Goal: Transaction & Acquisition: Obtain resource

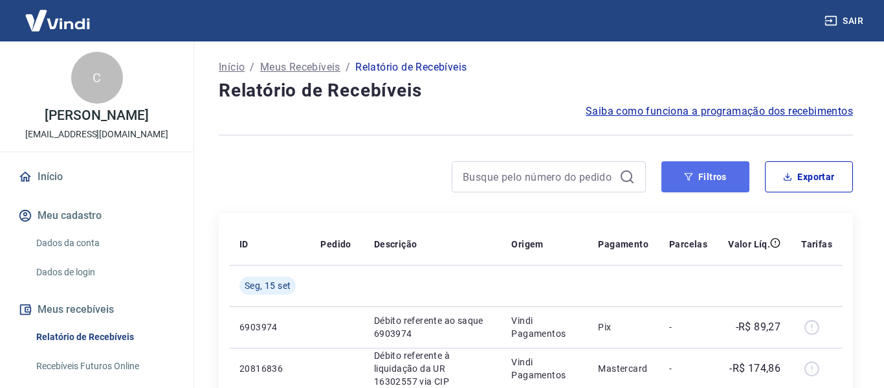
click at [689, 180] on button "Filtros" at bounding box center [705, 176] width 88 height 31
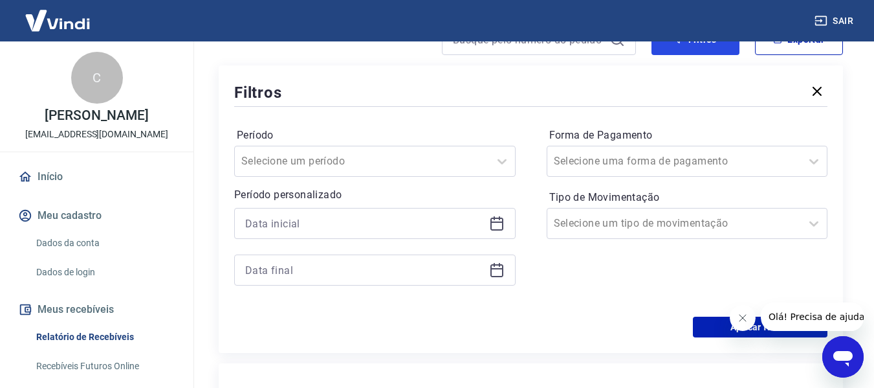
scroll to position [147, 0]
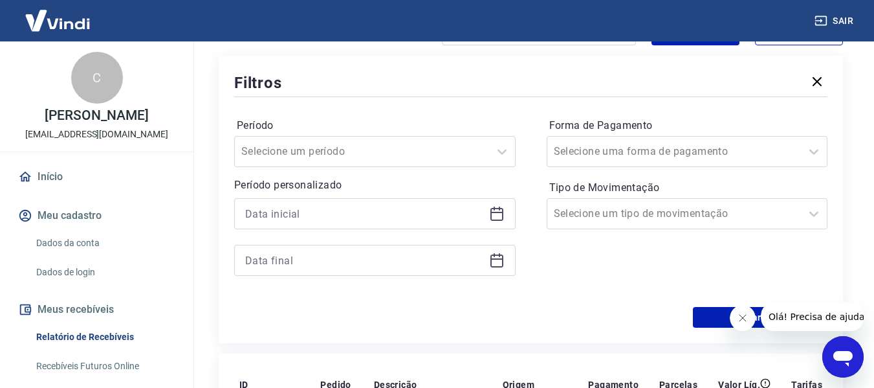
click at [502, 208] on icon at bounding box center [496, 214] width 13 height 13
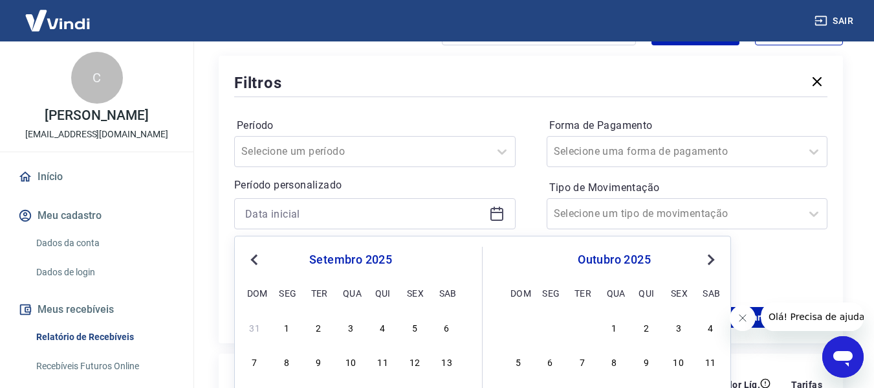
click at [256, 259] on span "Previous Month" at bounding box center [256, 259] width 0 height 15
click at [420, 329] on div "1" at bounding box center [415, 327] width 16 height 16
type input "[DATE]"
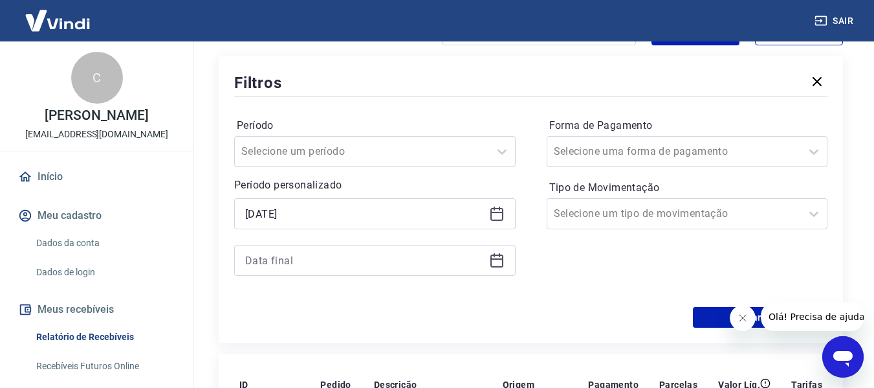
click at [413, 325] on div "Aplicar filtros" at bounding box center [530, 317] width 593 height 21
click at [490, 262] on icon at bounding box center [497, 260] width 16 height 16
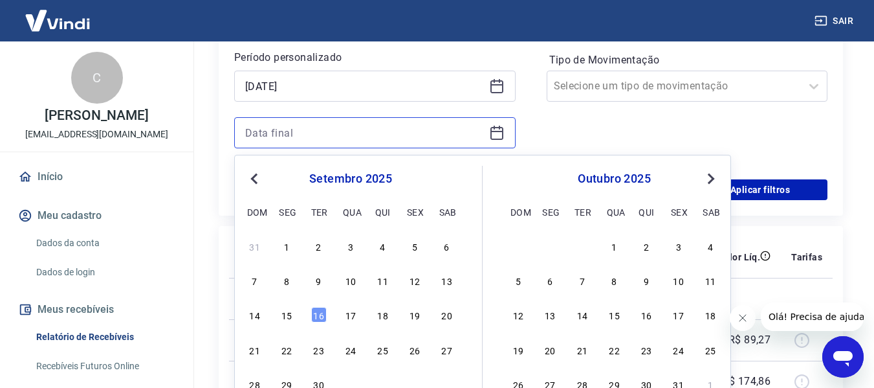
scroll to position [298, 0]
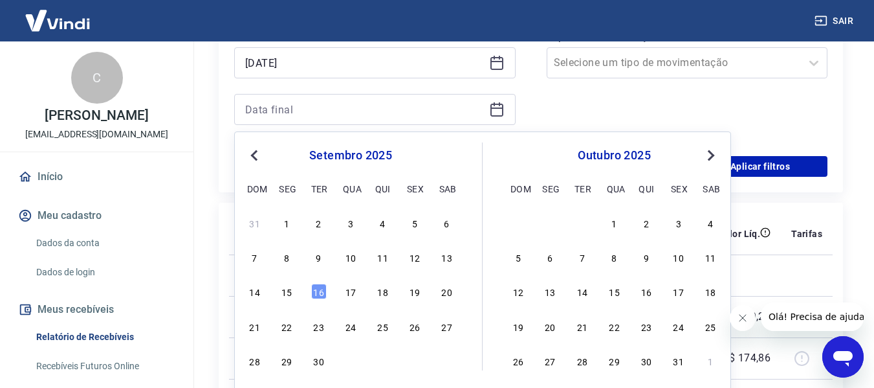
click at [256, 153] on span "Previous Month" at bounding box center [256, 155] width 0 height 15
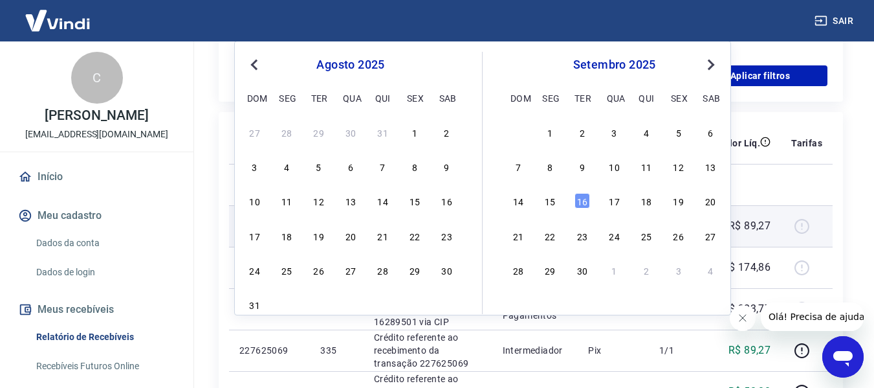
scroll to position [401, 0]
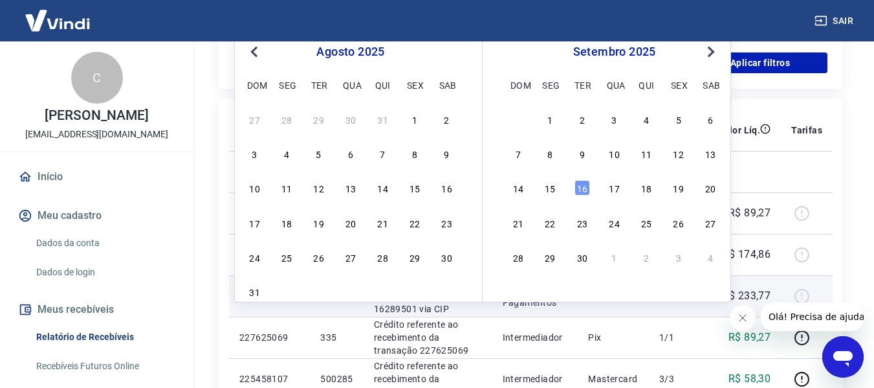
click at [253, 292] on div "31" at bounding box center [255, 291] width 16 height 16
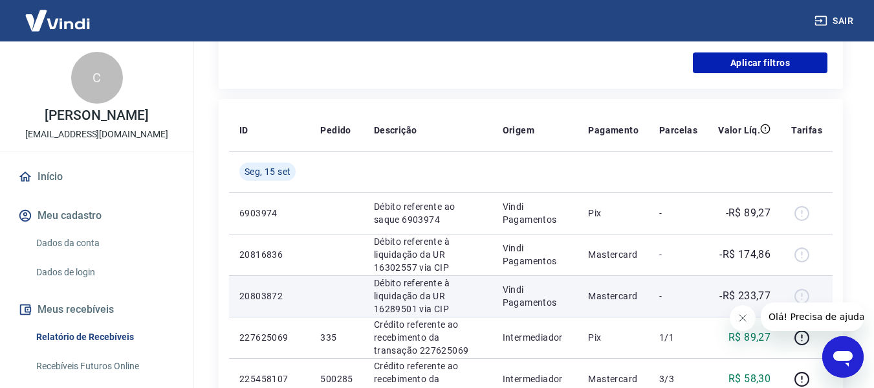
type input "[DATE]"
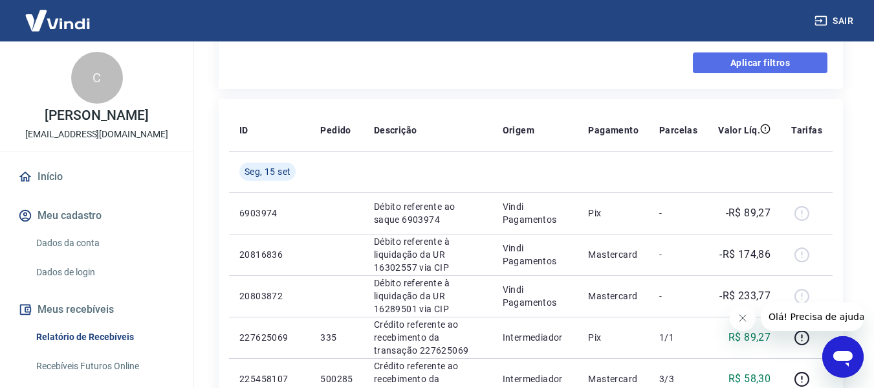
click at [756, 56] on button "Aplicar filtros" at bounding box center [760, 62] width 135 height 21
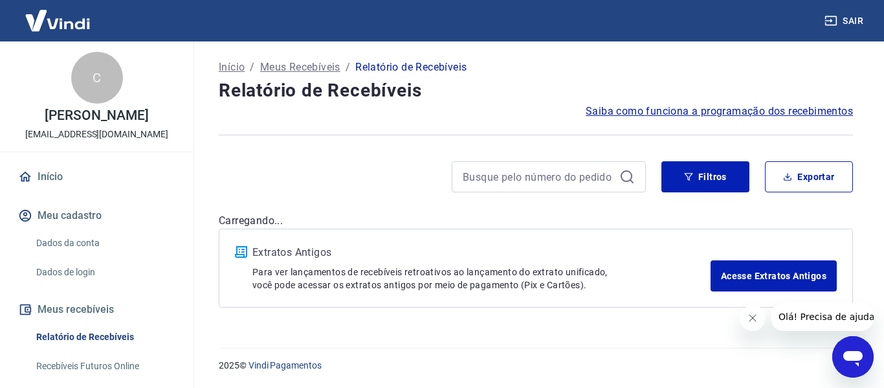
drag, startPoint x: 883, startPoint y: 74, endPoint x: 883, endPoint y: 149, distance: 75.7
click at [883, 149] on html "Sair C [PERSON_NAME] [EMAIL_ADDRESS][DOMAIN_NAME] Início Meu cadastro Dados da …" at bounding box center [442, 194] width 884 height 388
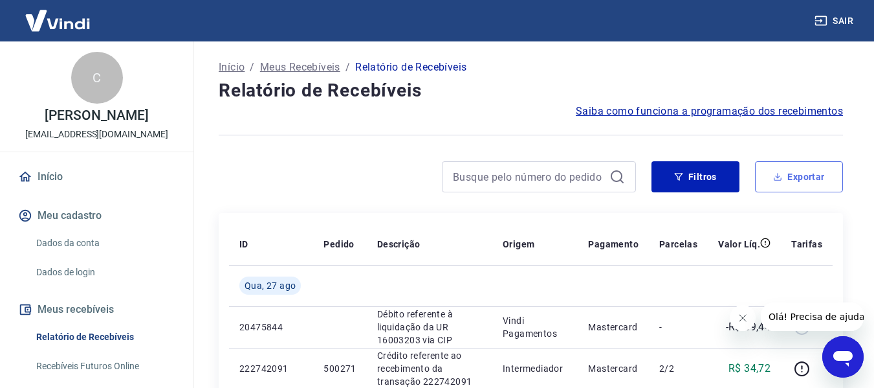
click at [798, 172] on button "Exportar" at bounding box center [799, 176] width 88 height 31
type input "[DATE]"
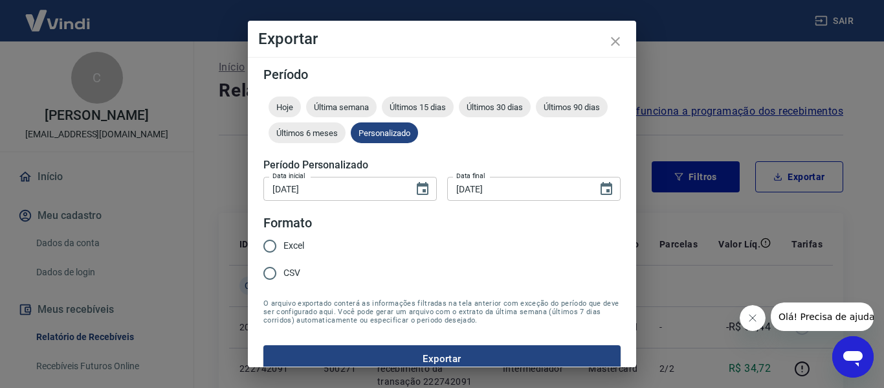
drag, startPoint x: 262, startPoint y: 243, endPoint x: 272, endPoint y: 247, distance: 10.7
click at [263, 243] on input "Excel" at bounding box center [269, 245] width 27 height 27
radio input "true"
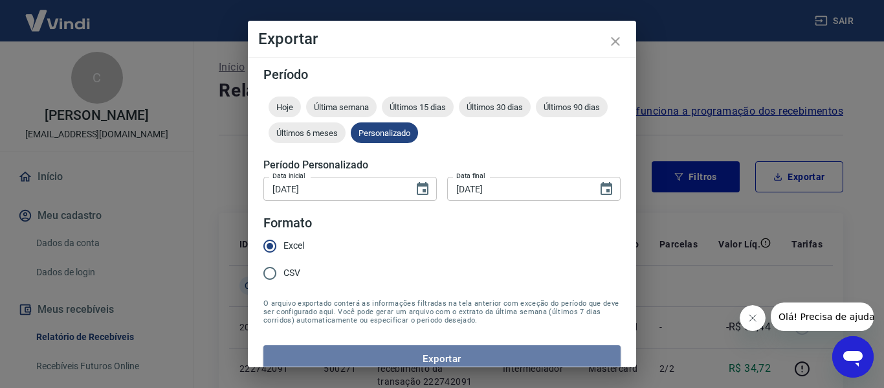
drag, startPoint x: 448, startPoint y: 359, endPoint x: 466, endPoint y: 353, distance: 18.4
click at [448, 358] on button "Exportar" at bounding box center [441, 358] width 357 height 27
